Goal: Navigation & Orientation: Find specific page/section

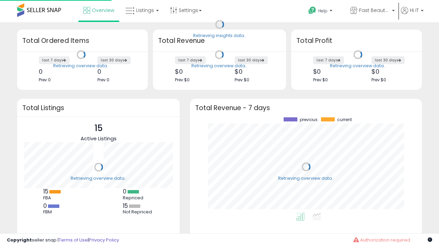
scroll to position [95, 218]
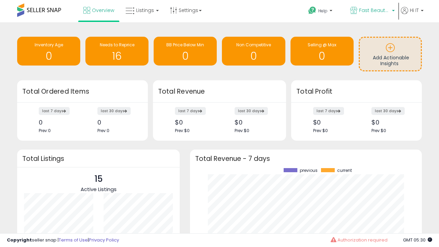
click at [372, 11] on span "Fast Beauty ([GEOGRAPHIC_DATA])" at bounding box center [374, 10] width 31 height 7
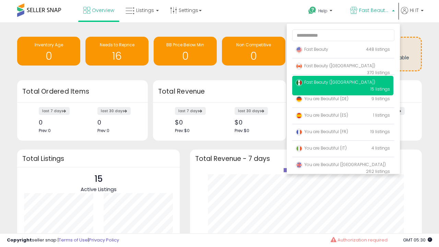
click at [342, 67] on span "Fast Beauty ([GEOGRAPHIC_DATA])" at bounding box center [335, 66] width 80 height 6
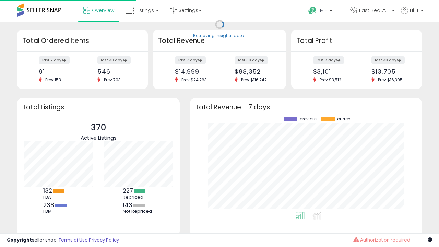
scroll to position [95, 218]
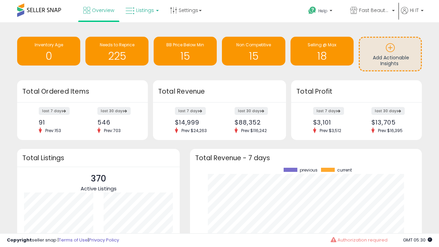
click at [141, 10] on span "Listings" at bounding box center [145, 10] width 18 height 7
